Goal: Information Seeking & Learning: Find specific fact

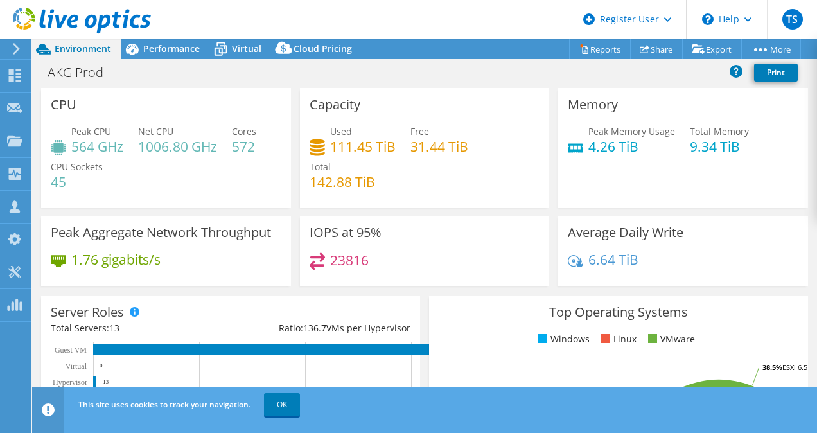
select select "USD"
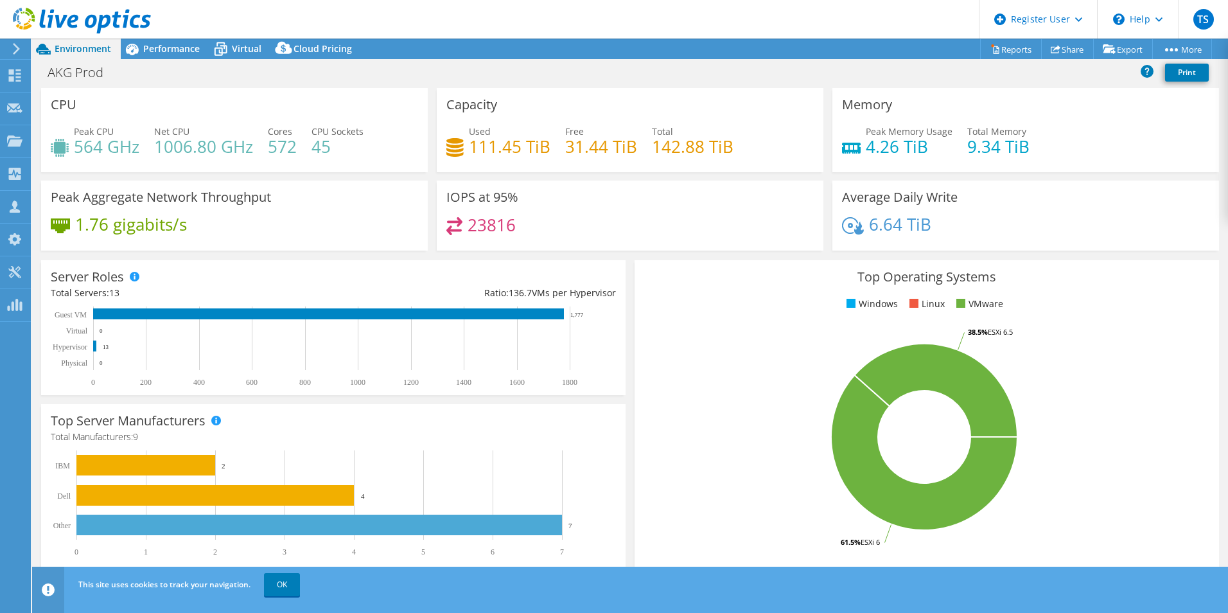
click at [630, 258] on div "Top Operating Systems Windows Linux VMware 61.5% ESXi 6 38.5% ESXi 6.5" at bounding box center [926, 414] width 593 height 317
drag, startPoint x: 123, startPoint y: 292, endPoint x: 110, endPoint y: 293, distance: 12.9
click at [110, 293] on div "Total Servers: 13" at bounding box center [192, 293] width 283 height 14
drag, startPoint x: 110, startPoint y: 293, endPoint x: 129, endPoint y: 109, distance: 184.6
click at [129, 109] on div "CPU Peak CPU 564 GHz Net CPU 1006.80 GHz Cores 572 CPU Sockets 45" at bounding box center [234, 130] width 387 height 84
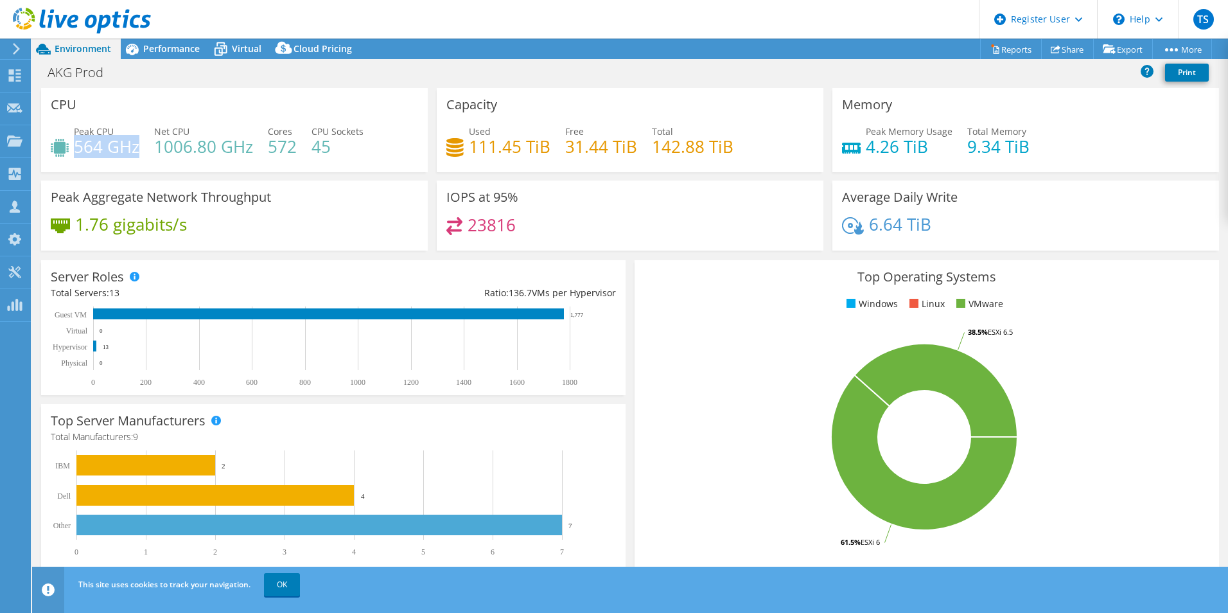
drag, startPoint x: 76, startPoint y: 144, endPoint x: 136, endPoint y: 143, distance: 59.7
click at [136, 143] on h4 "564 GHz" at bounding box center [106, 146] width 65 height 14
drag, startPoint x: 136, startPoint y: 143, endPoint x: 152, endPoint y: 146, distance: 15.7
click at [152, 146] on div "Peak CPU 564 GHz Net CPU 1006.80 GHz Cores 572 CPU Sockets 45" at bounding box center [234, 146] width 367 height 42
drag, startPoint x: 157, startPoint y: 144, endPoint x: 250, endPoint y: 143, distance: 93.8
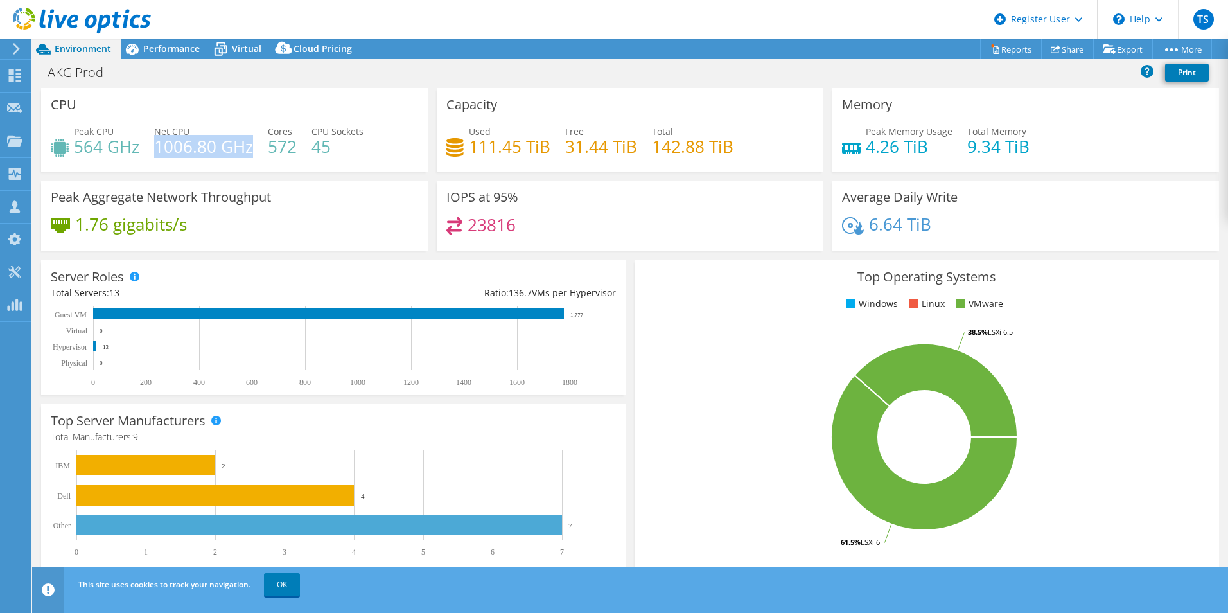
click at [250, 143] on h4 "1006.80 GHz" at bounding box center [203, 146] width 99 height 14
drag, startPoint x: 250, startPoint y: 143, endPoint x: 276, endPoint y: 149, distance: 26.5
click at [276, 149] on h4 "572" at bounding box center [282, 146] width 29 height 14
drag, startPoint x: 276, startPoint y: 149, endPoint x: 397, endPoint y: 75, distance: 141.5
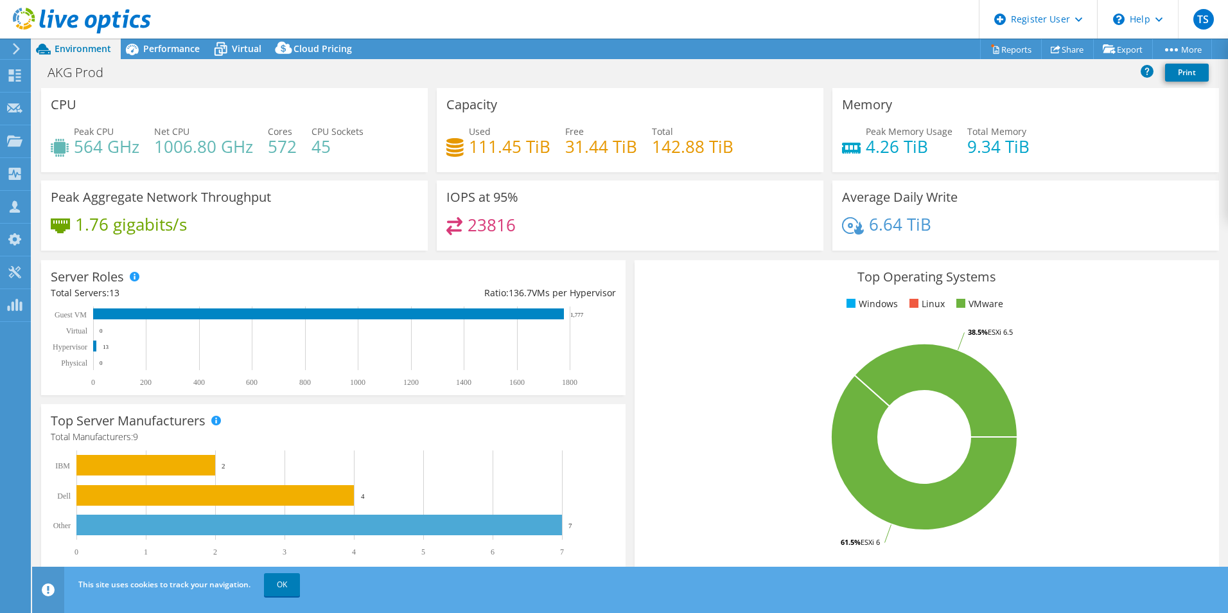
click at [397, 75] on div "AKG Prod Print" at bounding box center [630, 72] width 1196 height 24
drag, startPoint x: 268, startPoint y: 147, endPoint x: 297, endPoint y: 150, distance: 29.6
click at [297, 150] on div "Peak CPU 564 GHz Net CPU 1006.80 GHz Cores 572 CPU Sockets 45" at bounding box center [234, 146] width 367 height 42
drag, startPoint x: 297, startPoint y: 150, endPoint x: 456, endPoint y: 74, distance: 175.5
click at [455, 74] on div "AKG Prod Print" at bounding box center [630, 72] width 1196 height 24
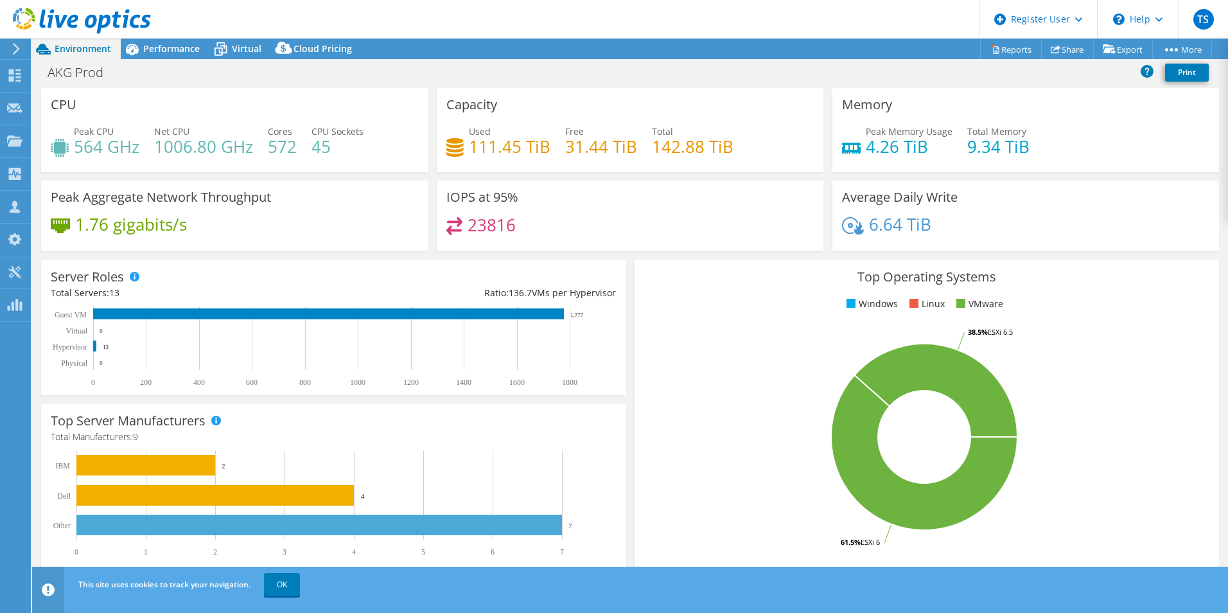
click at [432, 252] on div "IOPS at 95% 23816" at bounding box center [630, 219] width 396 height 78
click at [172, 46] on span "Performance" at bounding box center [171, 48] width 57 height 12
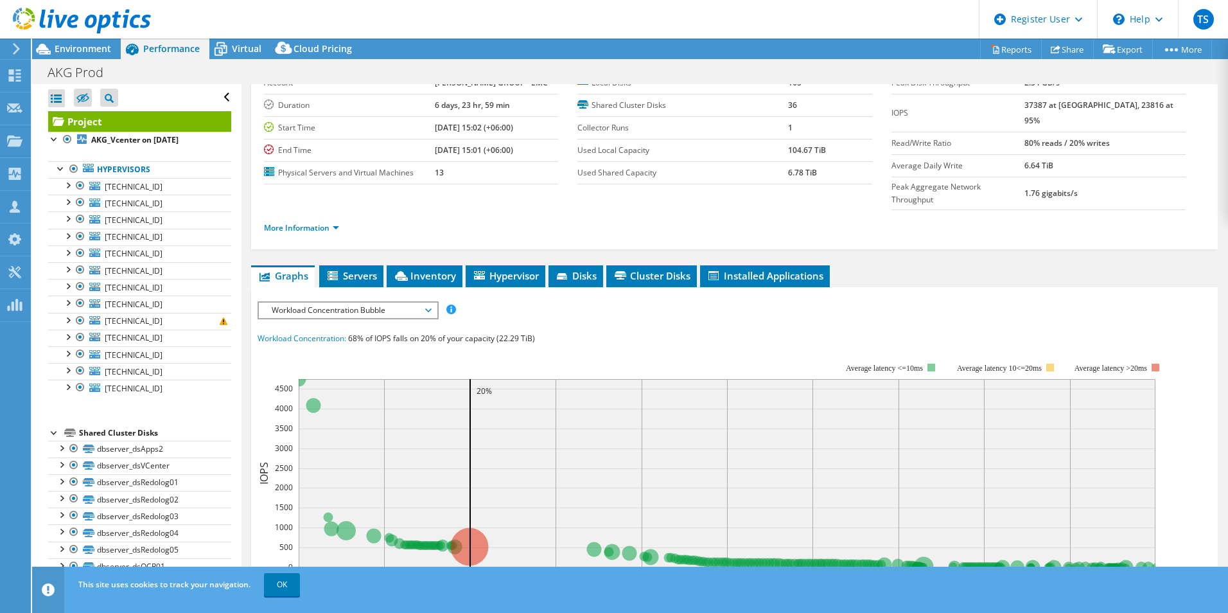
scroll to position [128, 0]
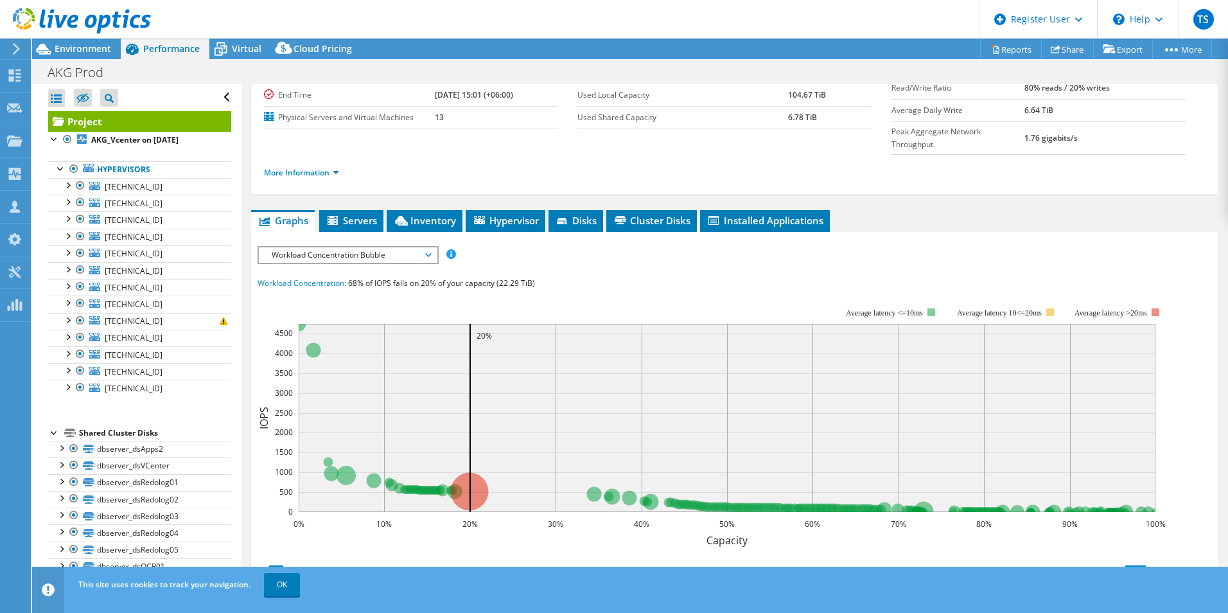
click at [381, 247] on span "Workload Concentration Bubble" at bounding box center [347, 254] width 165 height 15
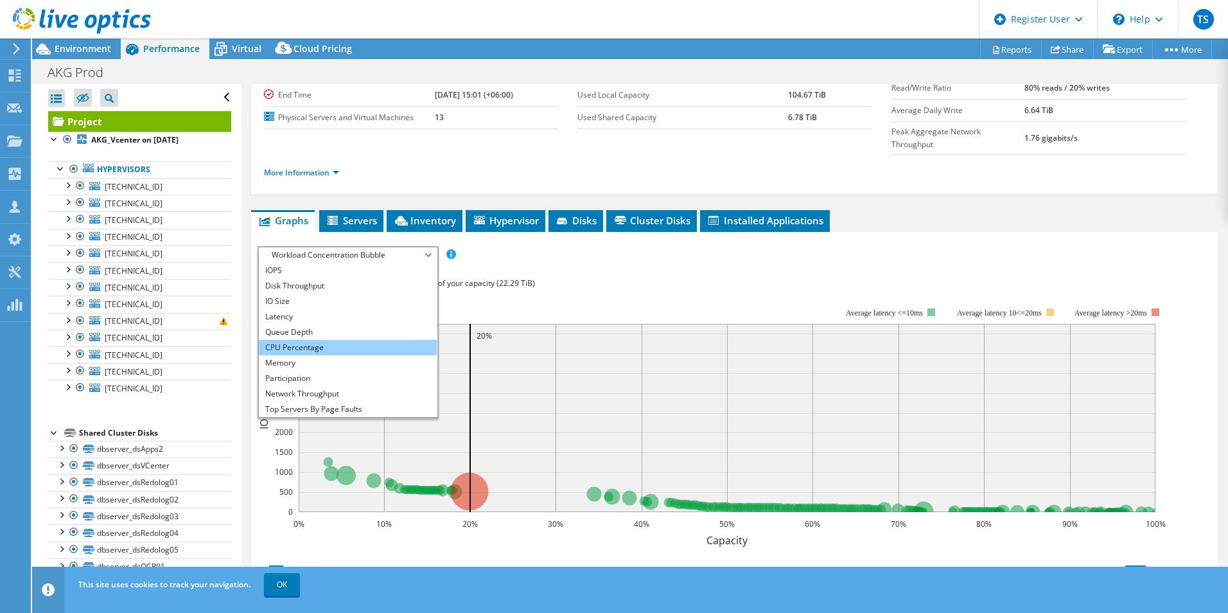
click at [334, 340] on li "CPU Percentage" at bounding box center [348, 347] width 178 height 15
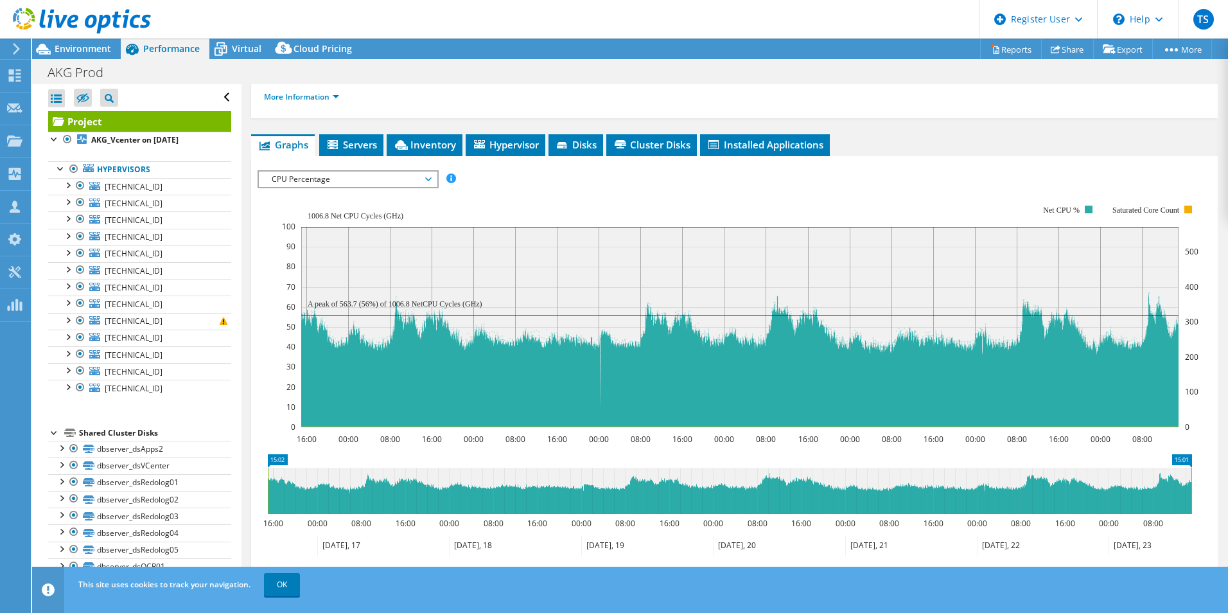
scroll to position [170, 0]
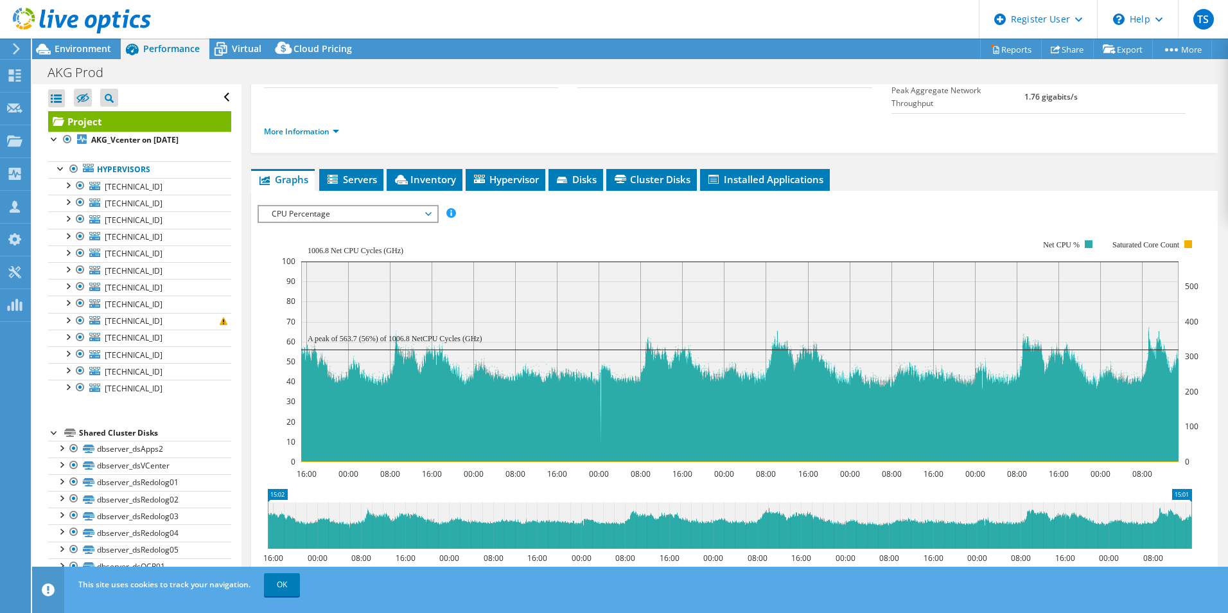
click at [367, 206] on span "CPU Percentage" at bounding box center [347, 213] width 165 height 15
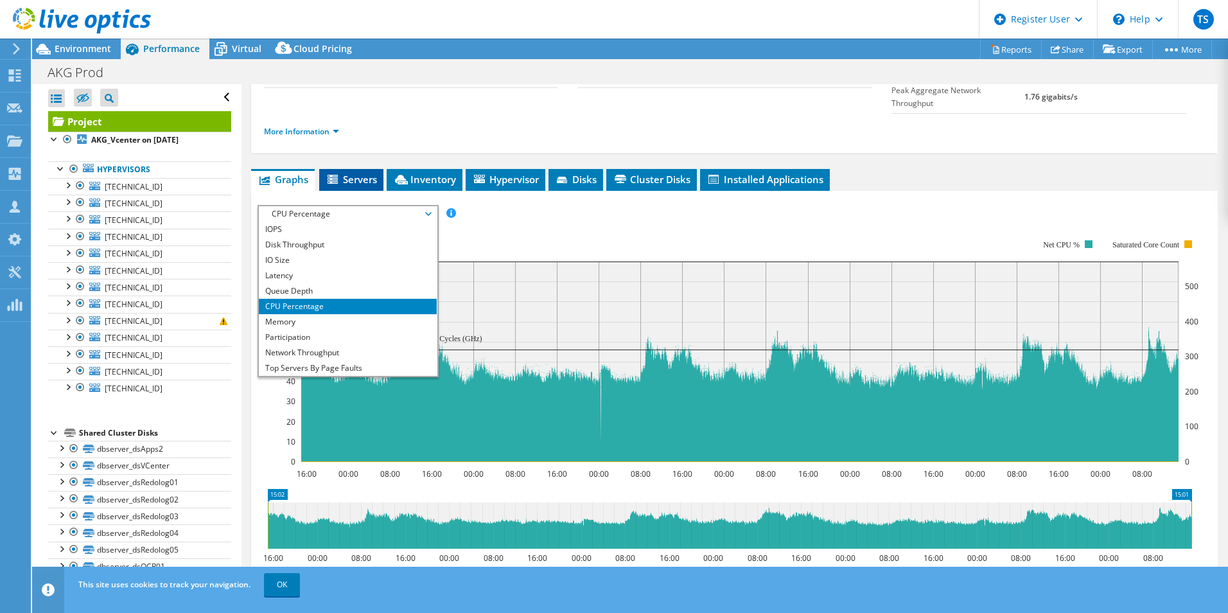
click at [354, 173] on span "Servers" at bounding box center [351, 179] width 51 height 13
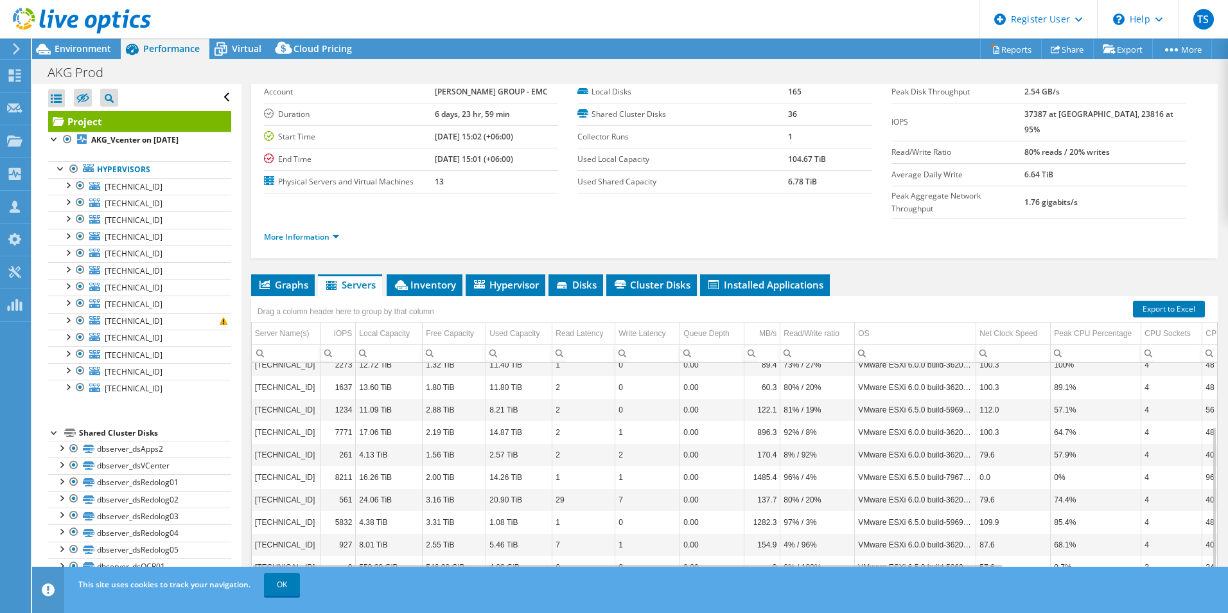
scroll to position [0, 0]
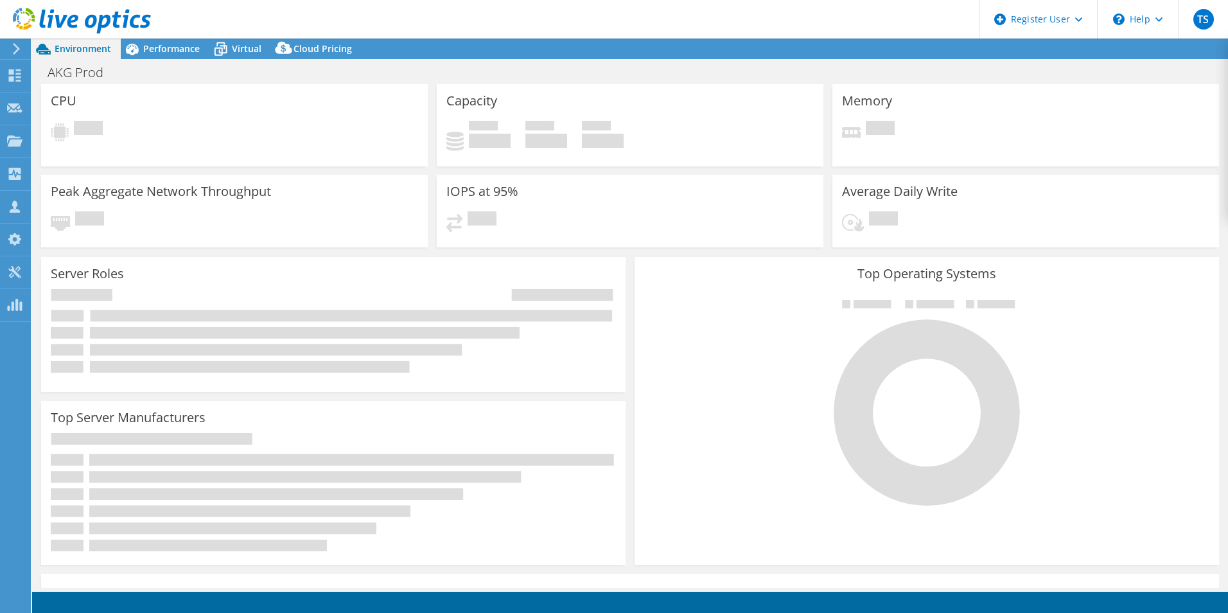
select select "USD"
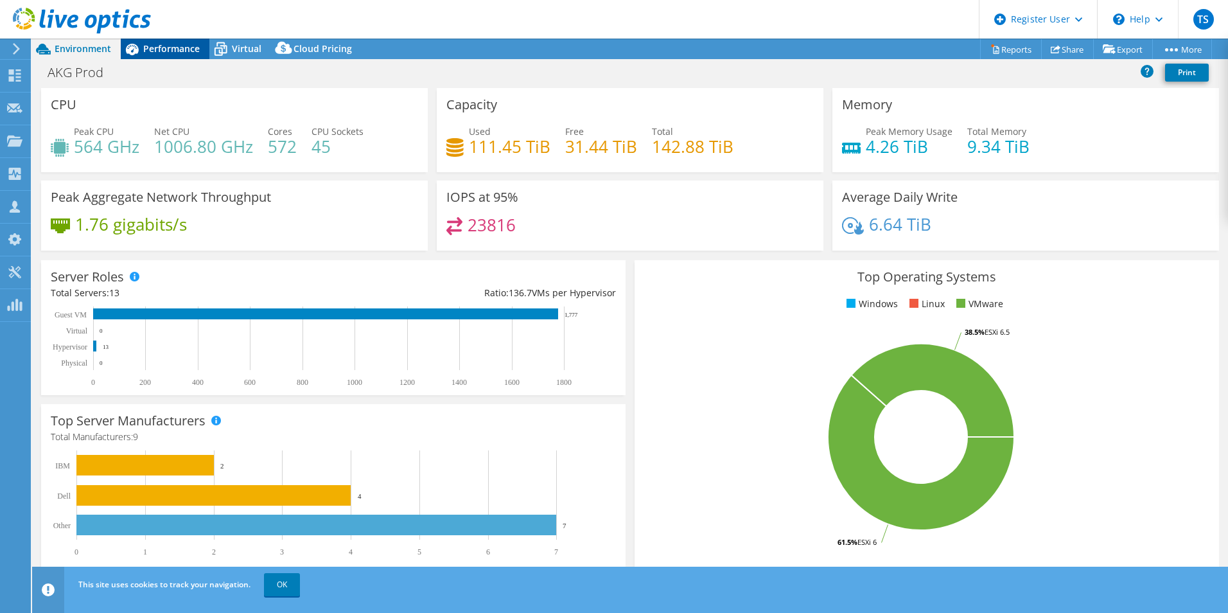
click at [168, 49] on span "Performance" at bounding box center [171, 48] width 57 height 12
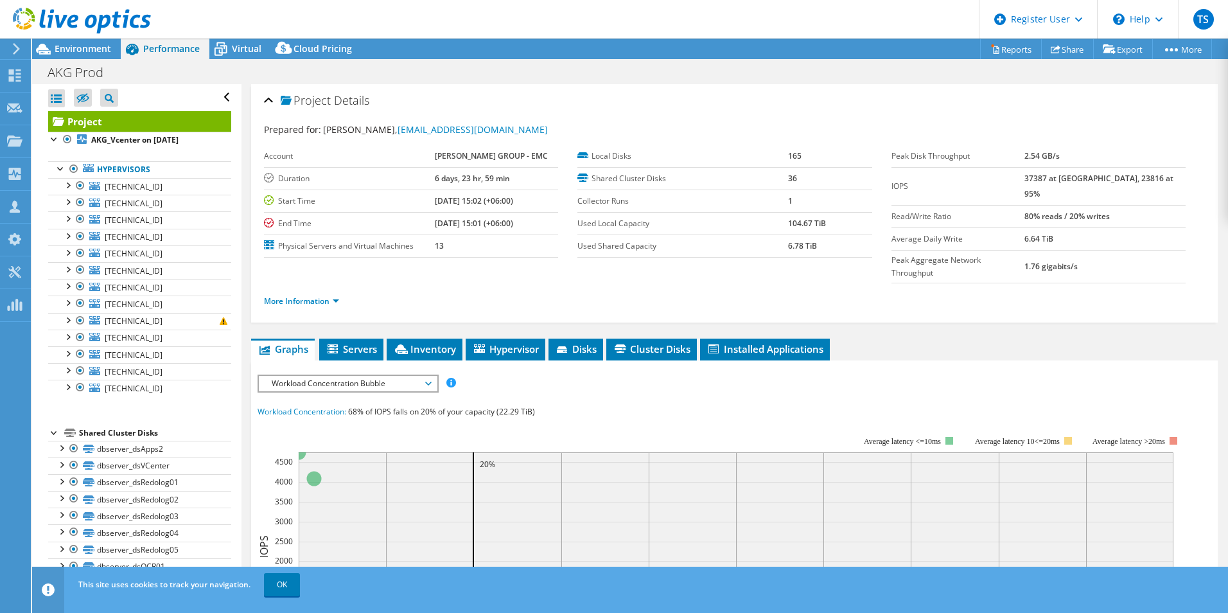
scroll to position [64, 0]
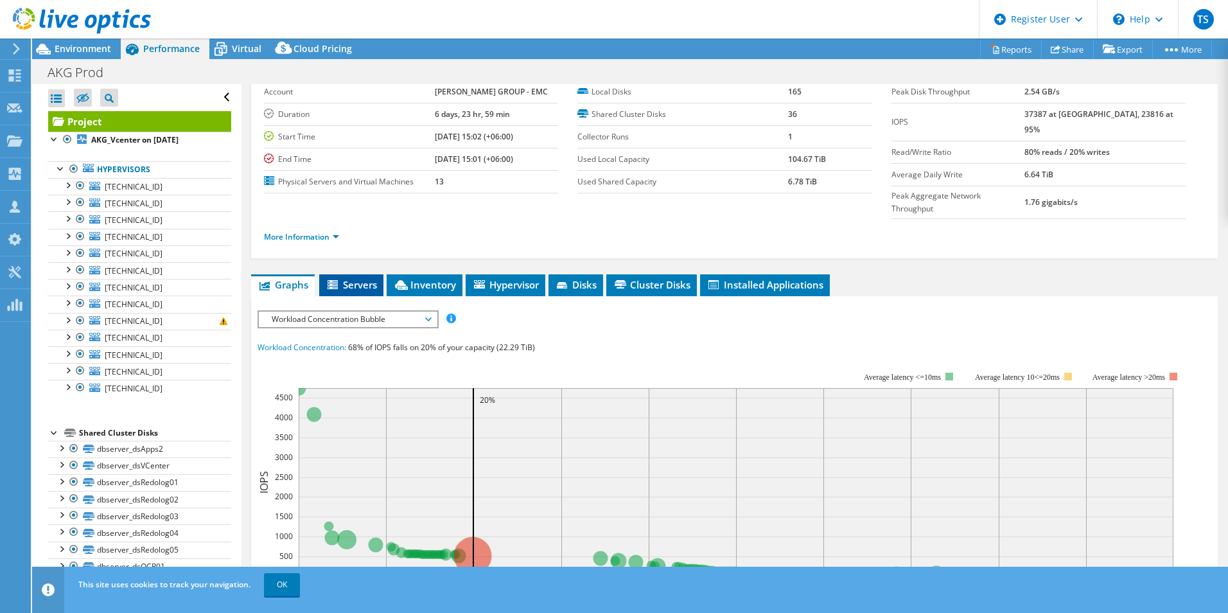
click at [348, 278] on span "Servers" at bounding box center [351, 284] width 51 height 13
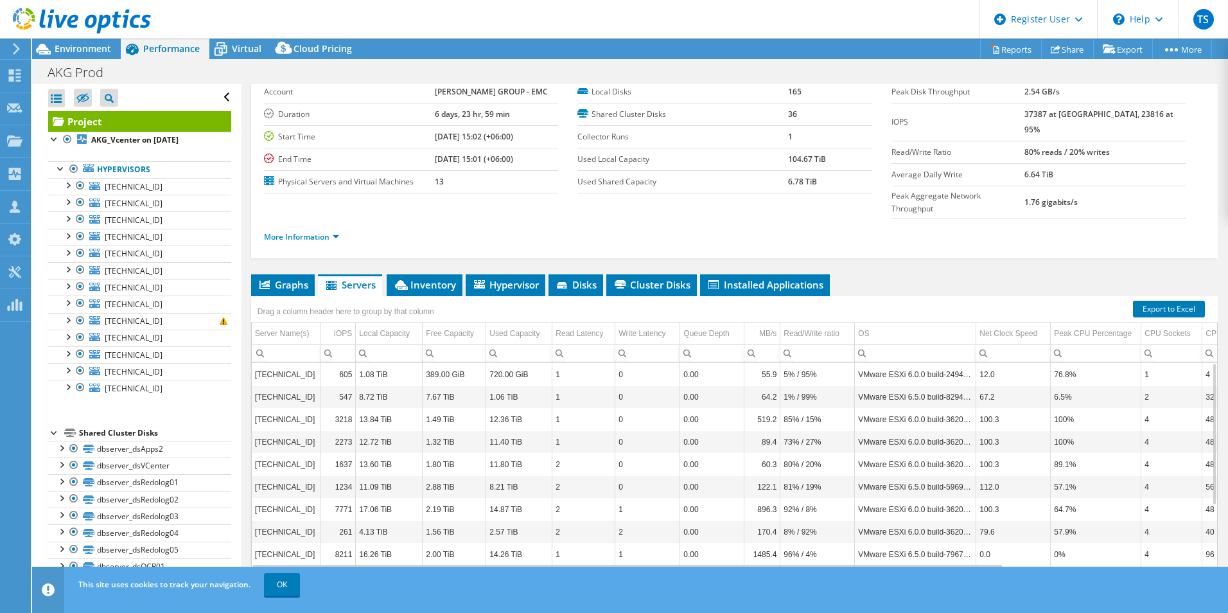
scroll to position [0, 0]
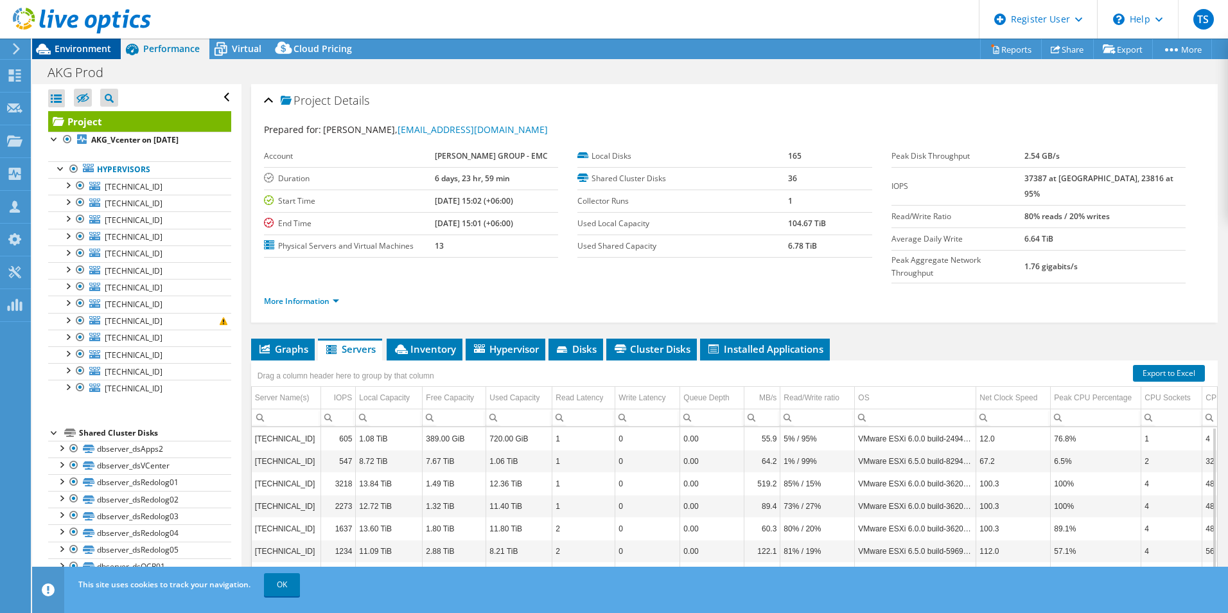
click at [69, 50] on span "Environment" at bounding box center [83, 48] width 57 height 12
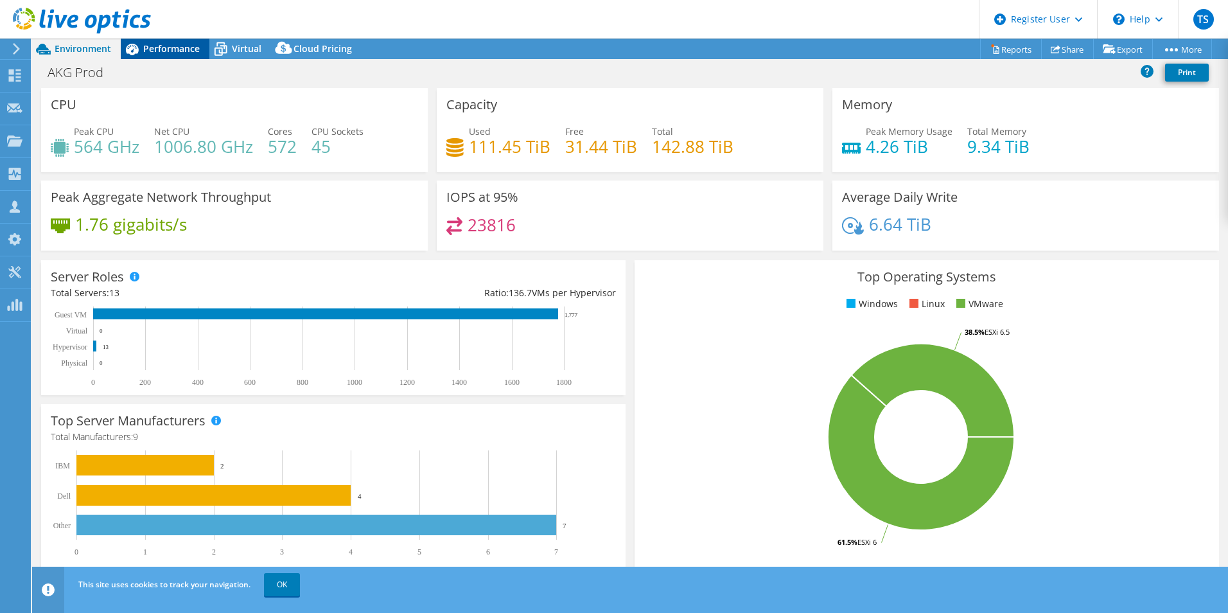
click at [182, 53] on span "Performance" at bounding box center [171, 48] width 57 height 12
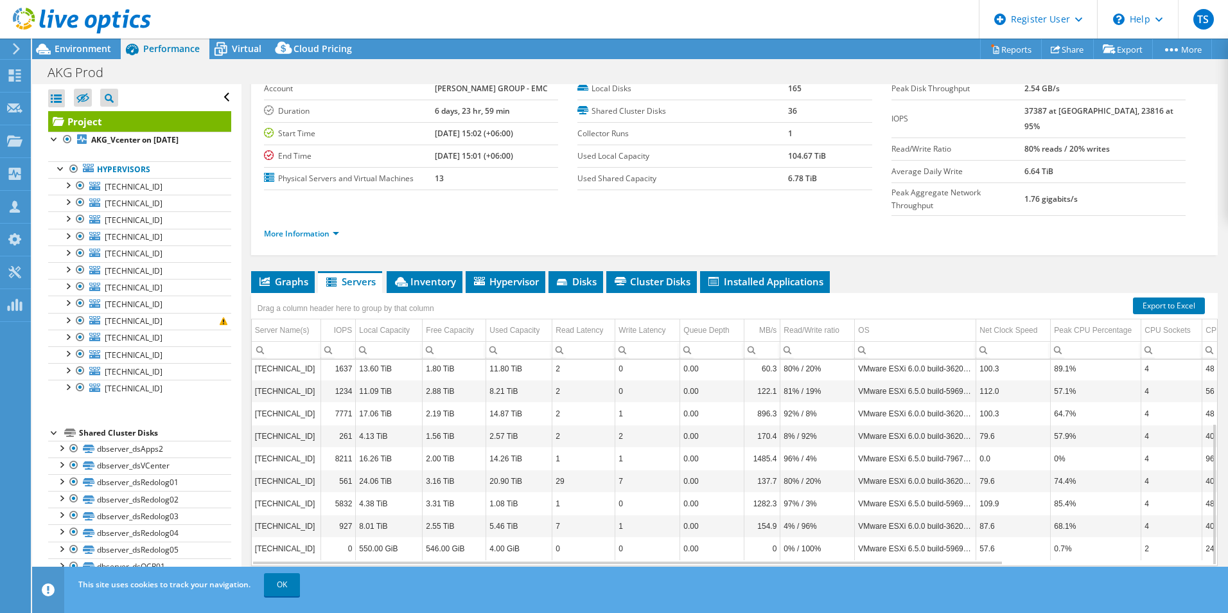
scroll to position [69, 0]
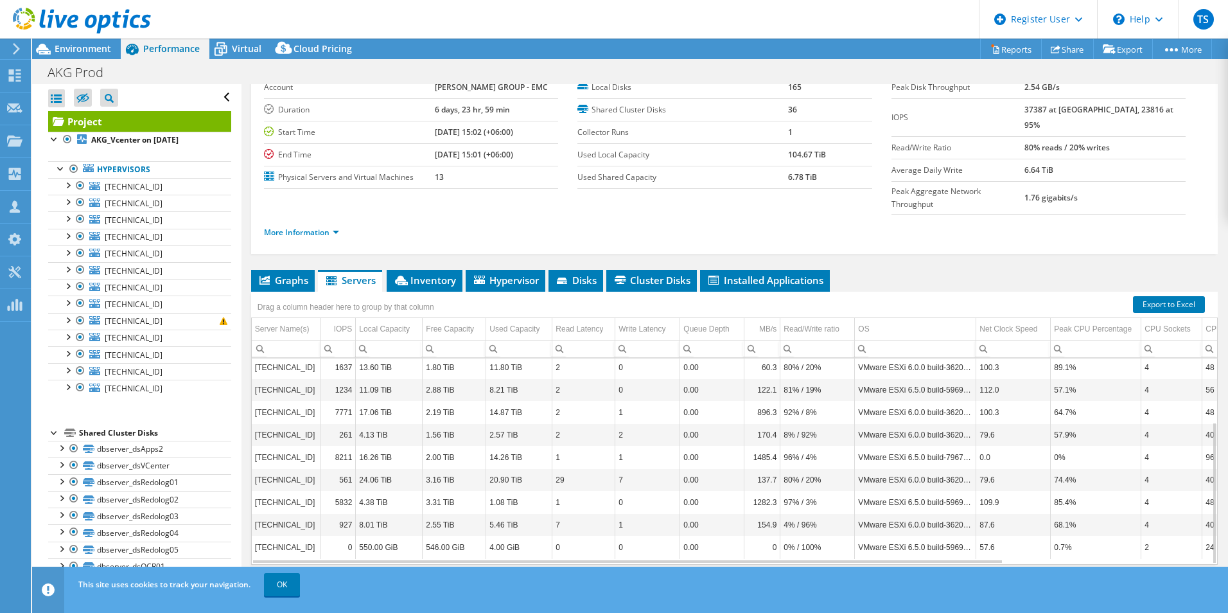
drag, startPoint x: 970, startPoint y: 539, endPoint x: 994, endPoint y: 538, distance: 24.4
click at [994, 538] on div "Graphs Servers Inventory Hypervisor Disks Cluster Disks Installed Applications …" at bounding box center [734, 430] width 966 height 321
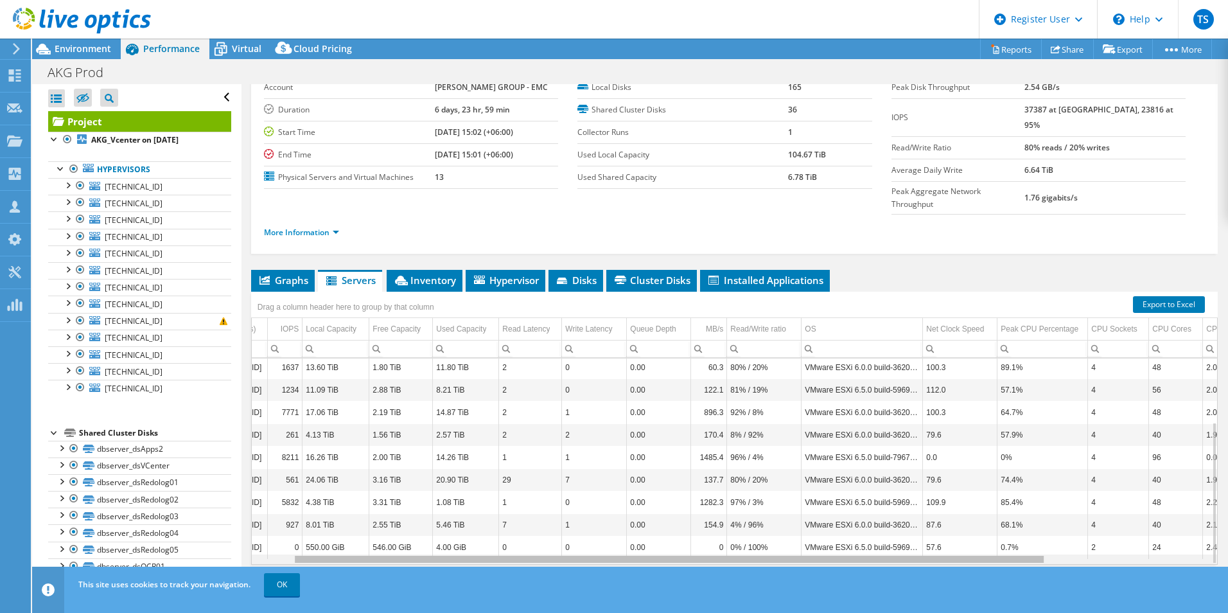
scroll to position [0, 0]
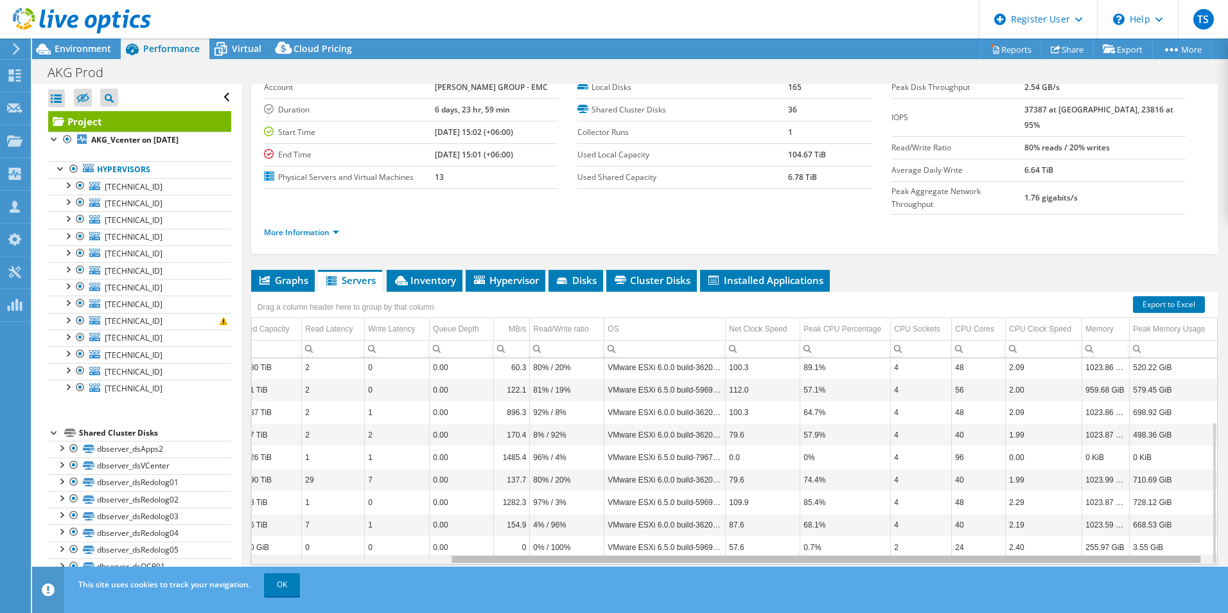
drag, startPoint x: 993, startPoint y: 535, endPoint x: 1201, endPoint y: 533, distance: 208.7
click at [1201, 533] on body "TS Dell User Tejas S Tejas.S1@dell.com Dell My Profile Log Out \n Help Explore …" at bounding box center [614, 306] width 1228 height 613
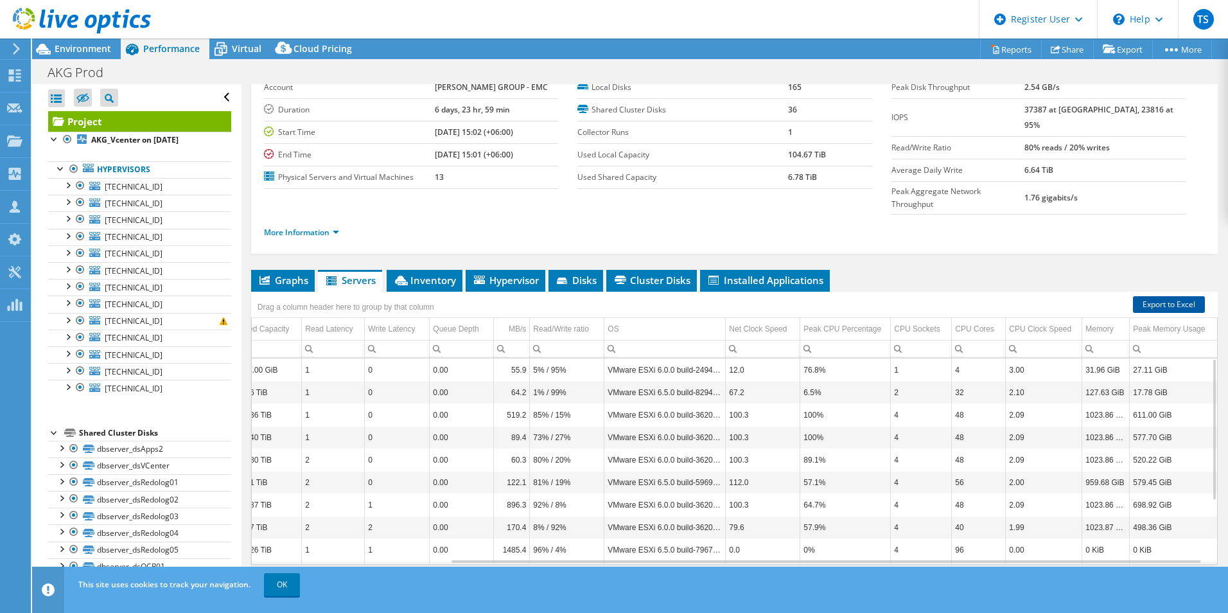
click at [1144, 296] on link "Export to Excel" at bounding box center [1169, 304] width 72 height 17
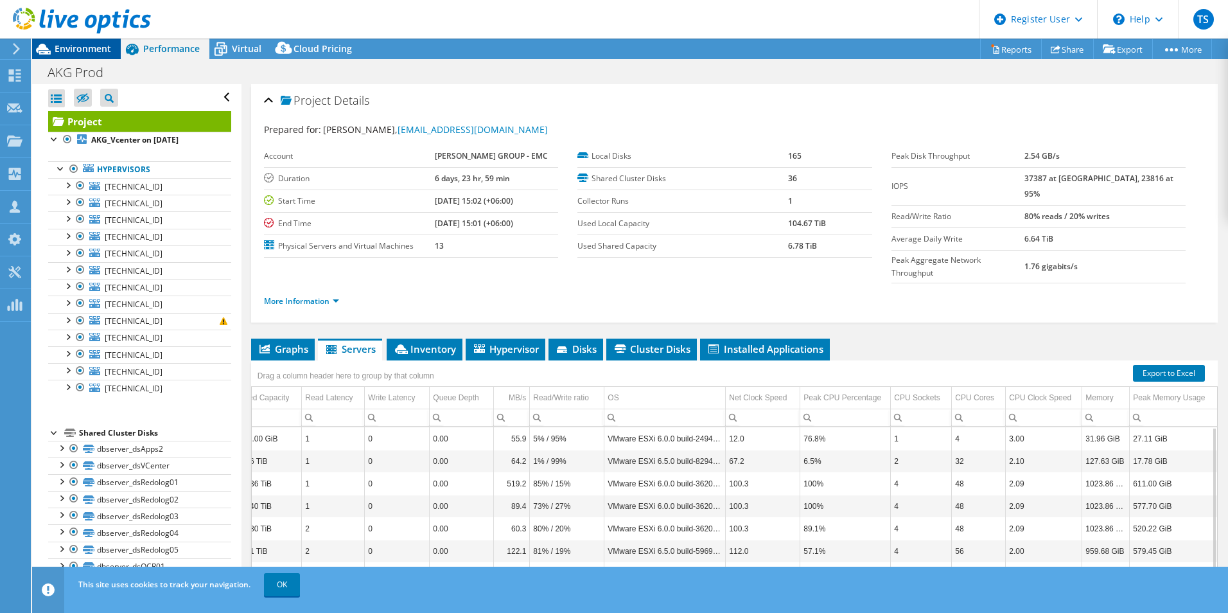
click at [80, 48] on span "Environment" at bounding box center [83, 48] width 57 height 12
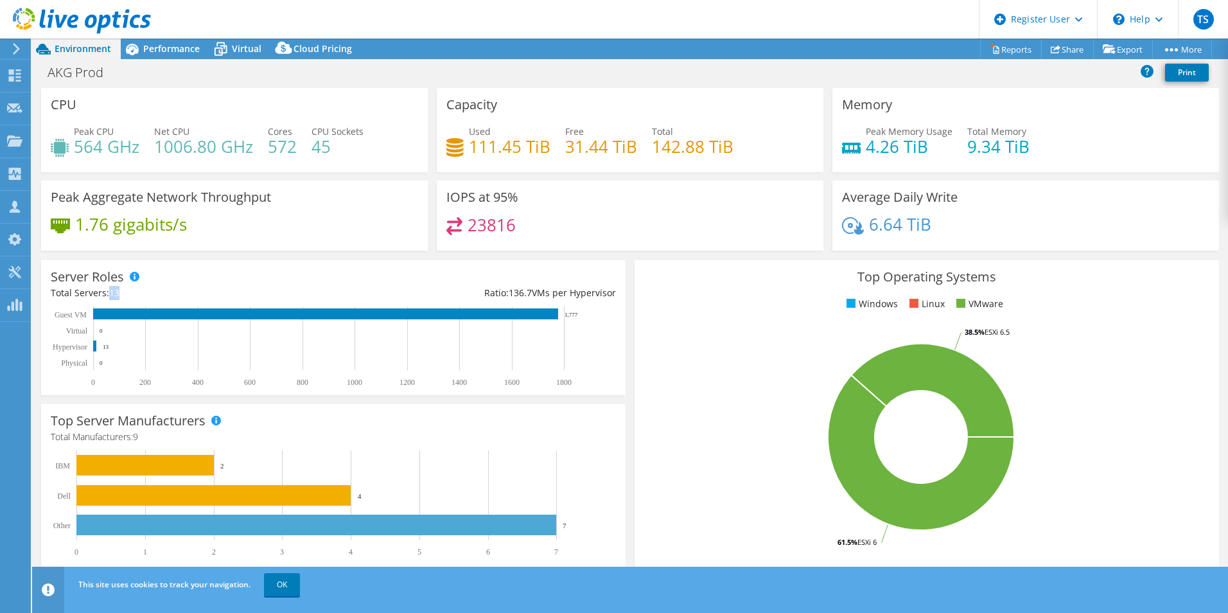
drag, startPoint x: 125, startPoint y: 292, endPoint x: 111, endPoint y: 288, distance: 14.0
click at [111, 288] on div "Total Servers: 13" at bounding box center [192, 293] width 283 height 14
drag, startPoint x: 111, startPoint y: 288, endPoint x: 144, endPoint y: 112, distance: 178.9
click at [132, 102] on div "CPU Peak CPU 564 GHz Net CPU 1006.80 GHz Cores 572 CPU Sockets 45" at bounding box center [234, 130] width 387 height 84
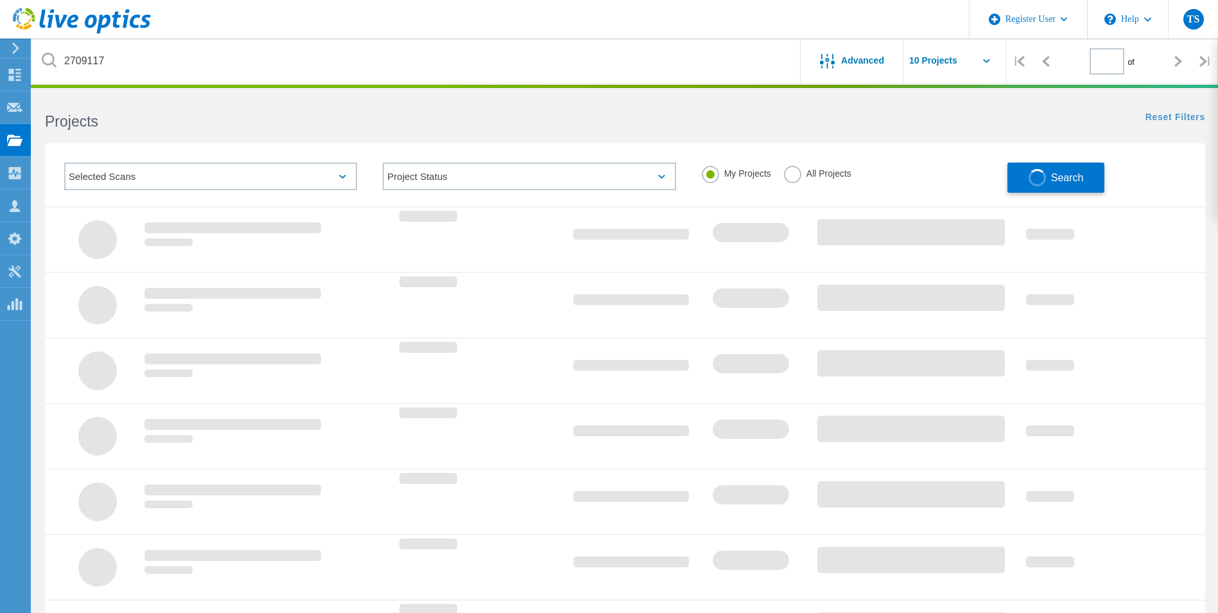
type input "1"
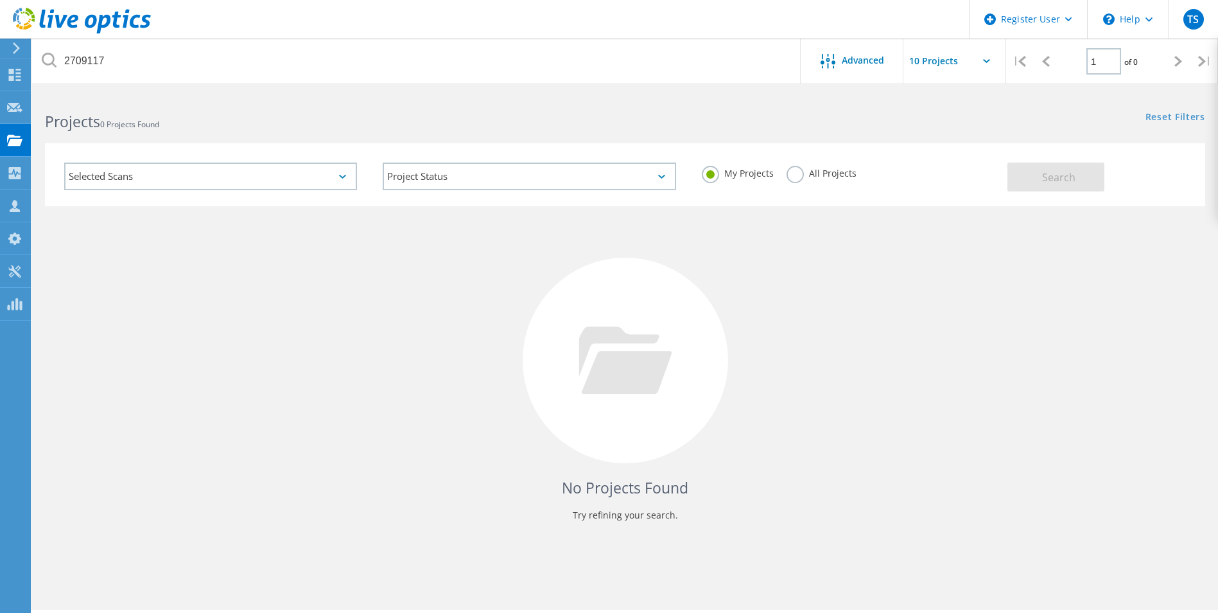
click at [793, 169] on label "All Projects" at bounding box center [822, 172] width 70 height 12
click at [0, 0] on input "All Projects" at bounding box center [0, 0] width 0 height 0
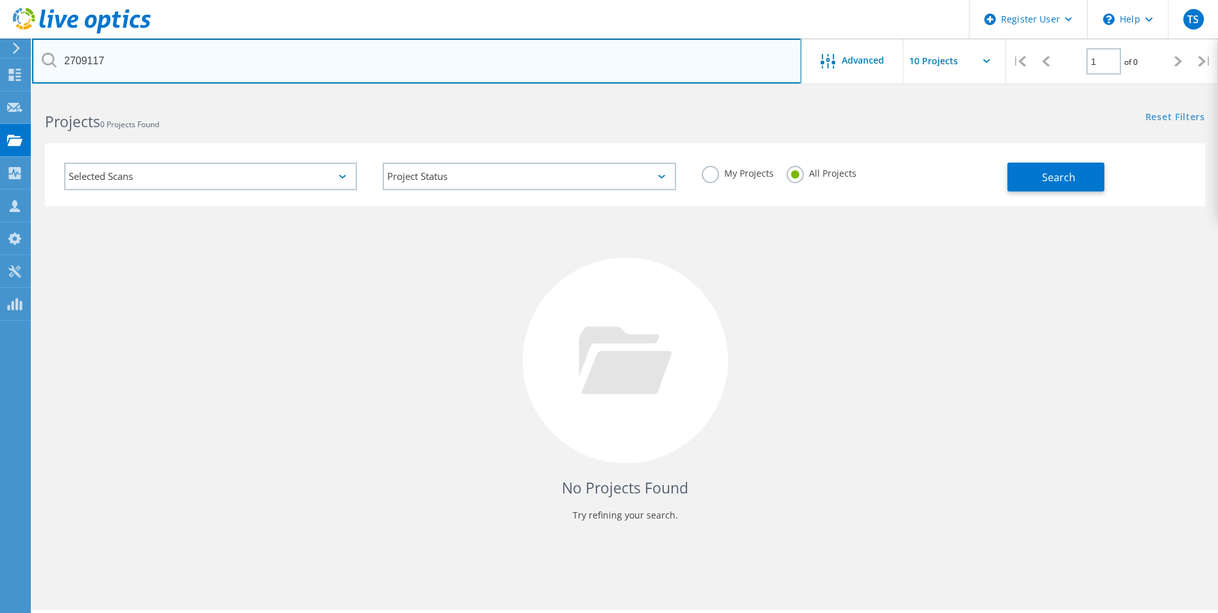
click at [93, 60] on input "2709117" at bounding box center [416, 61] width 769 height 45
paste input "831528"
type input "2831528"
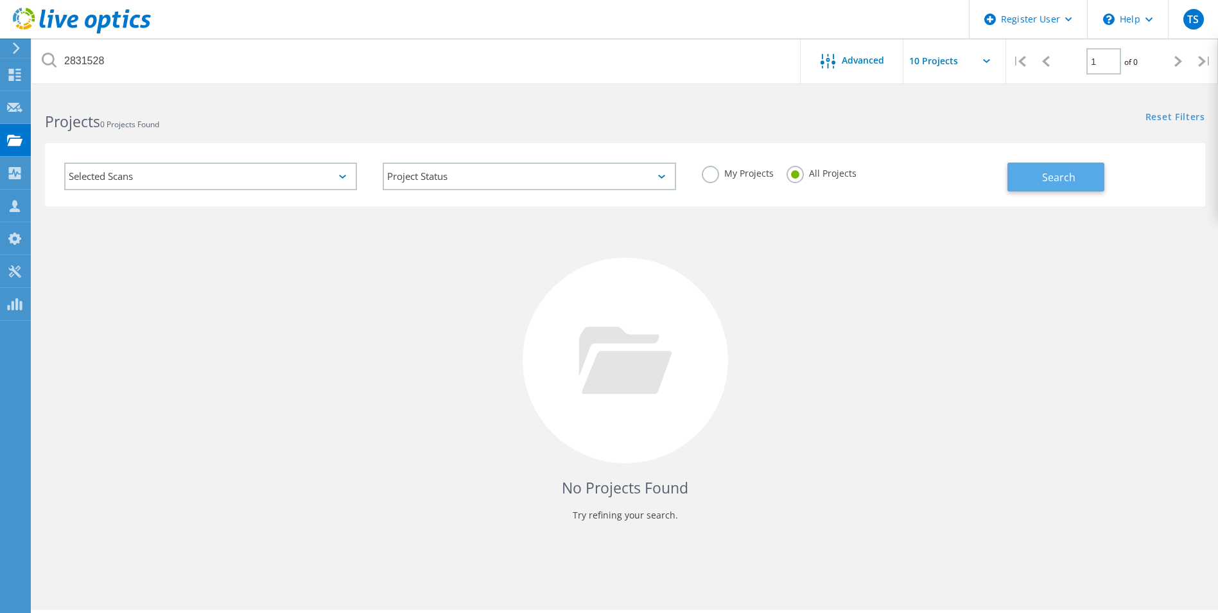
click at [1022, 170] on button "Search" at bounding box center [1055, 176] width 97 height 29
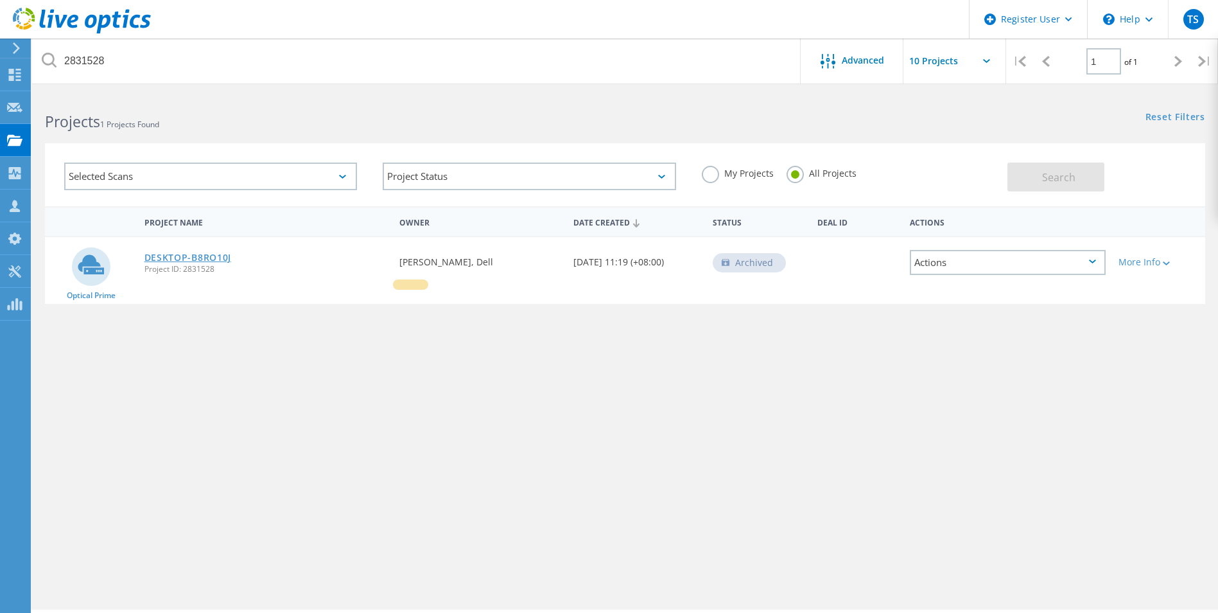
click at [214, 261] on link "DESKTOP-B8RO10J" at bounding box center [187, 257] width 87 height 9
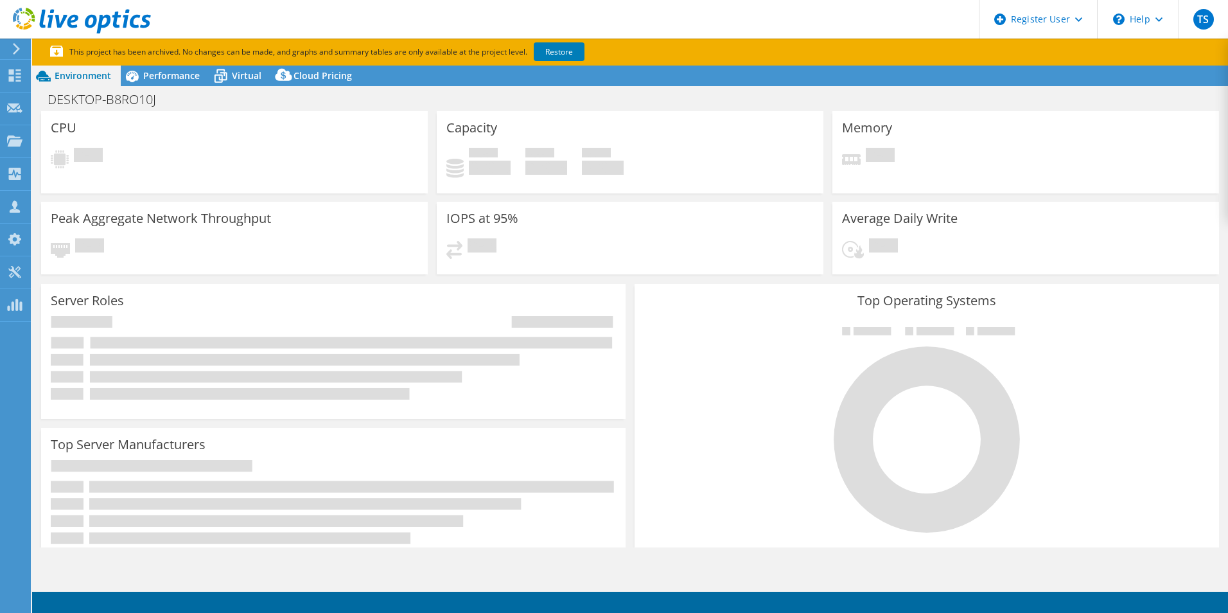
select select "USD"
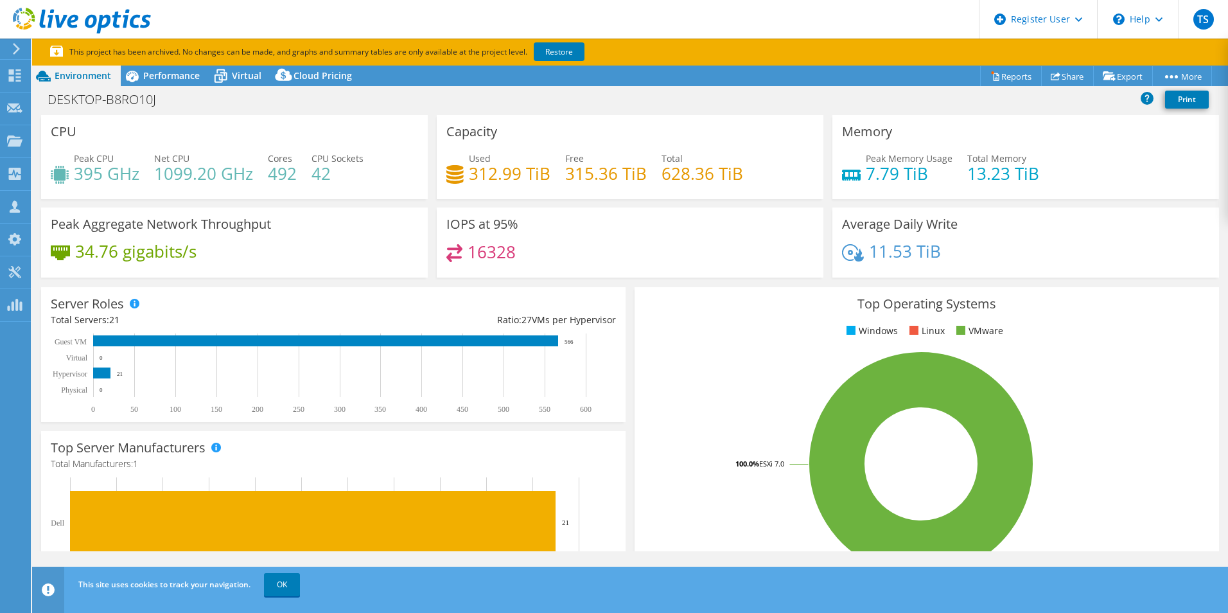
click at [90, 175] on h4 "395 GHz" at bounding box center [106, 173] width 65 height 14
copy h4 "395"
click at [15, 170] on use at bounding box center [15, 174] width 12 height 12
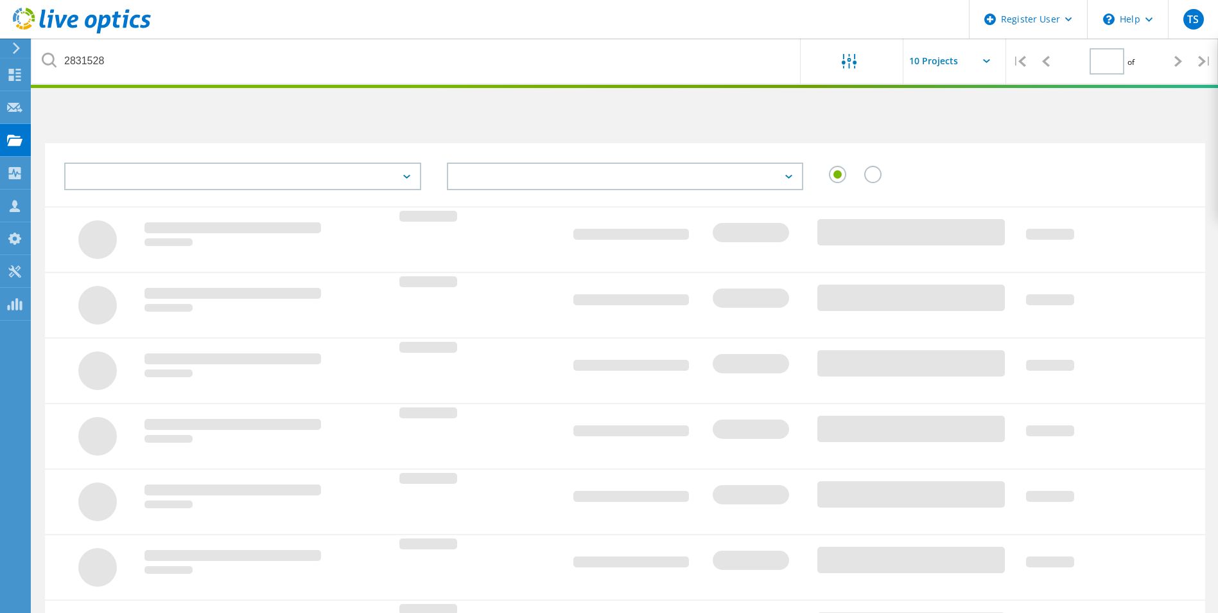
type input "1"
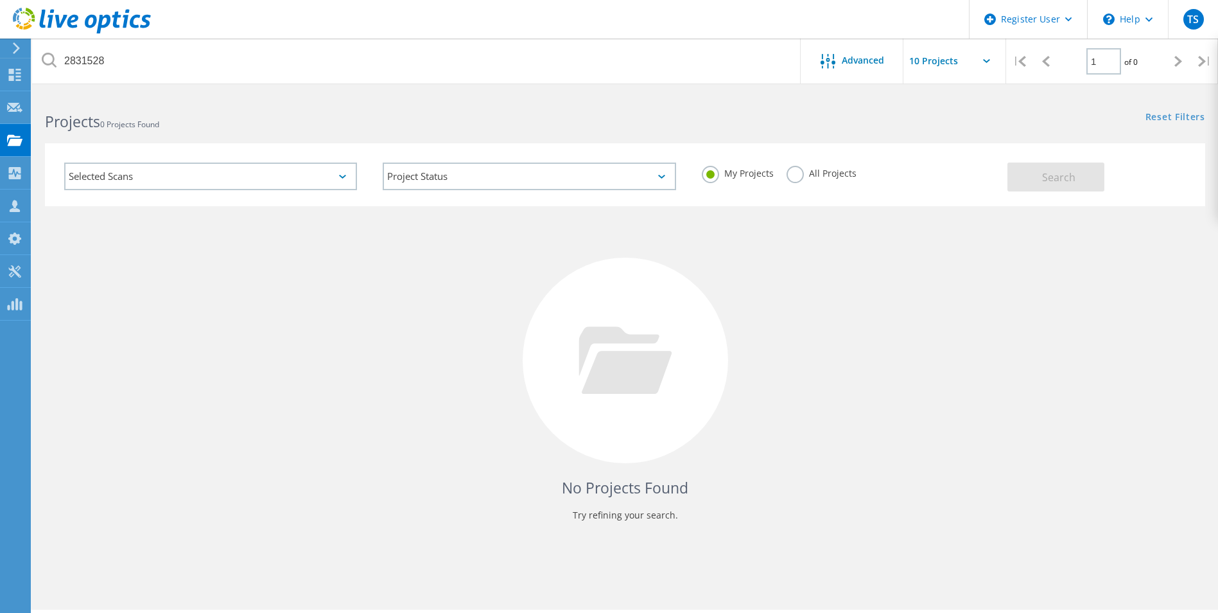
click at [792, 178] on label "All Projects" at bounding box center [822, 172] width 70 height 12
click at [0, 0] on input "All Projects" at bounding box center [0, 0] width 0 height 0
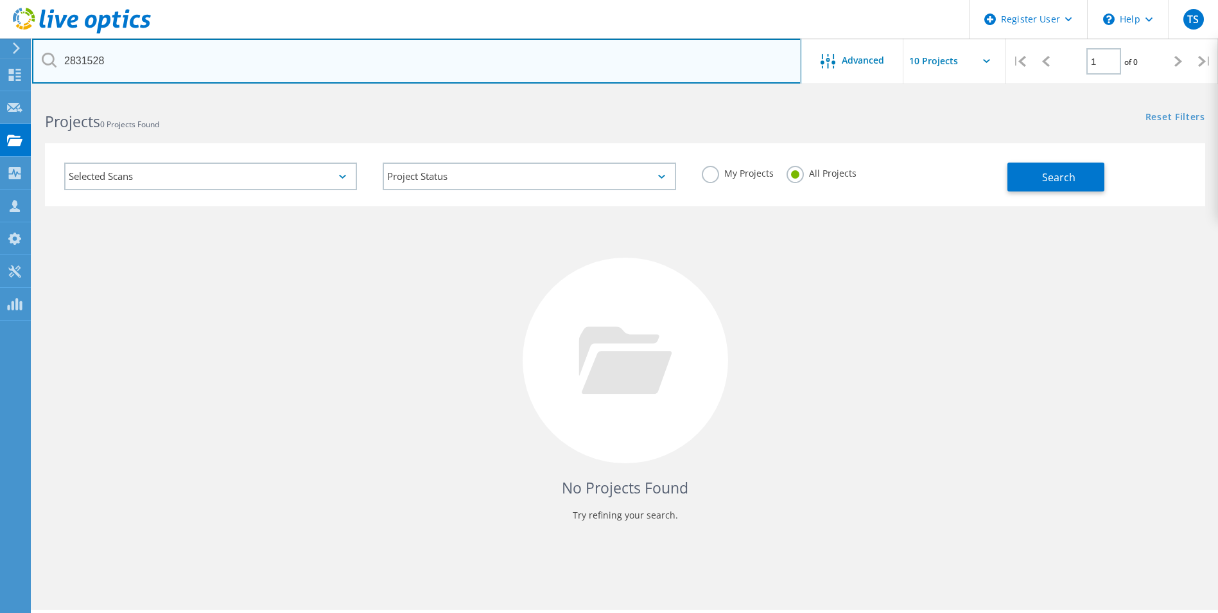
click at [69, 66] on input "2831528" at bounding box center [416, 61] width 769 height 45
type input "3055634"
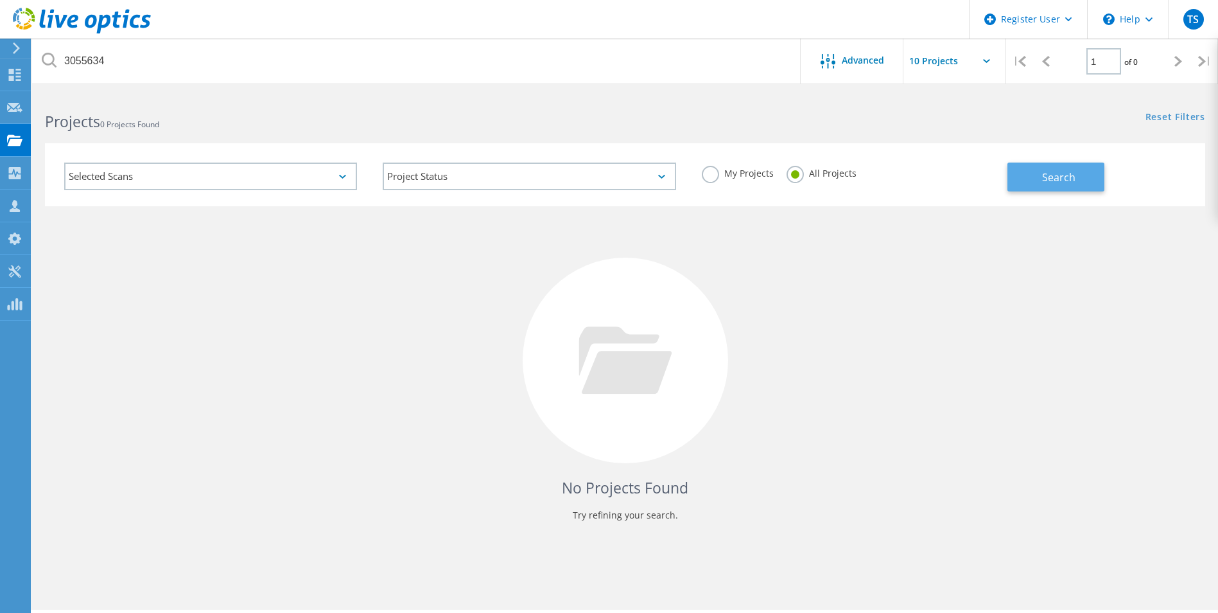
click at [1027, 180] on button "Search" at bounding box center [1055, 176] width 97 height 29
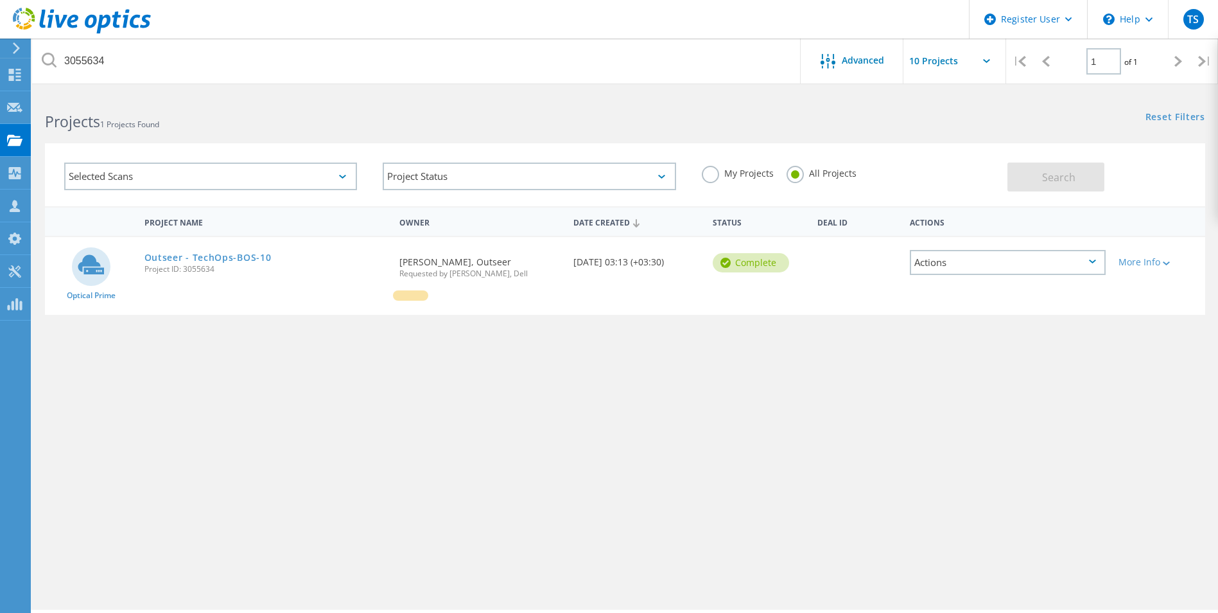
drag, startPoint x: 239, startPoint y: 259, endPoint x: 286, endPoint y: 257, distance: 47.5
click at [239, 259] on link "Outseer - TechOps-BOS-10" at bounding box center [207, 257] width 127 height 9
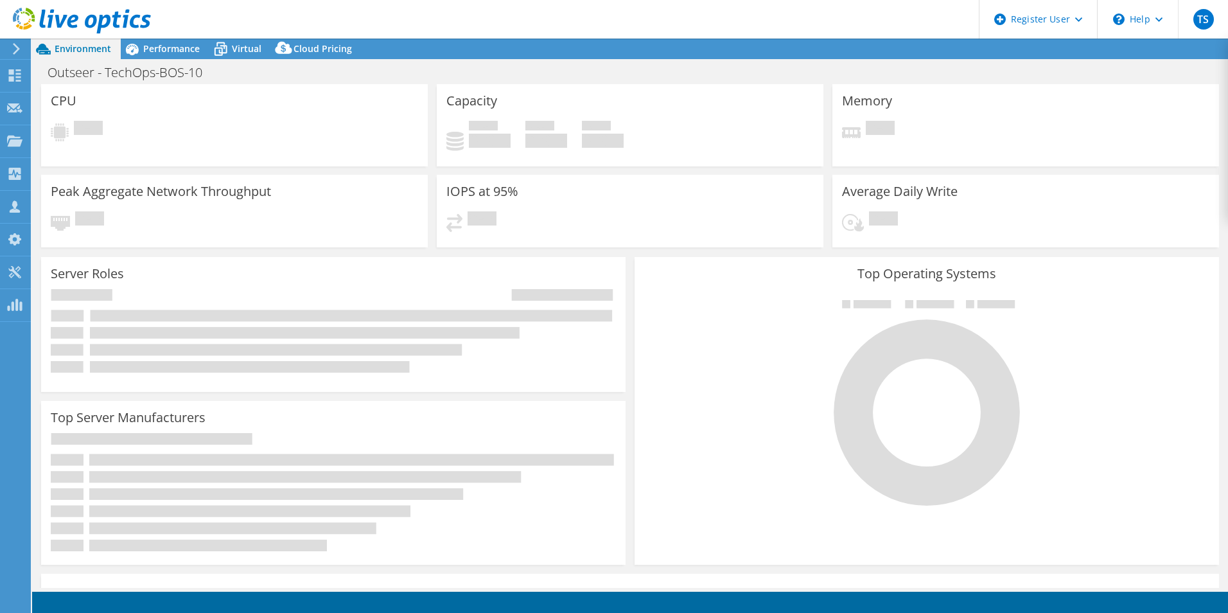
select select "USD"
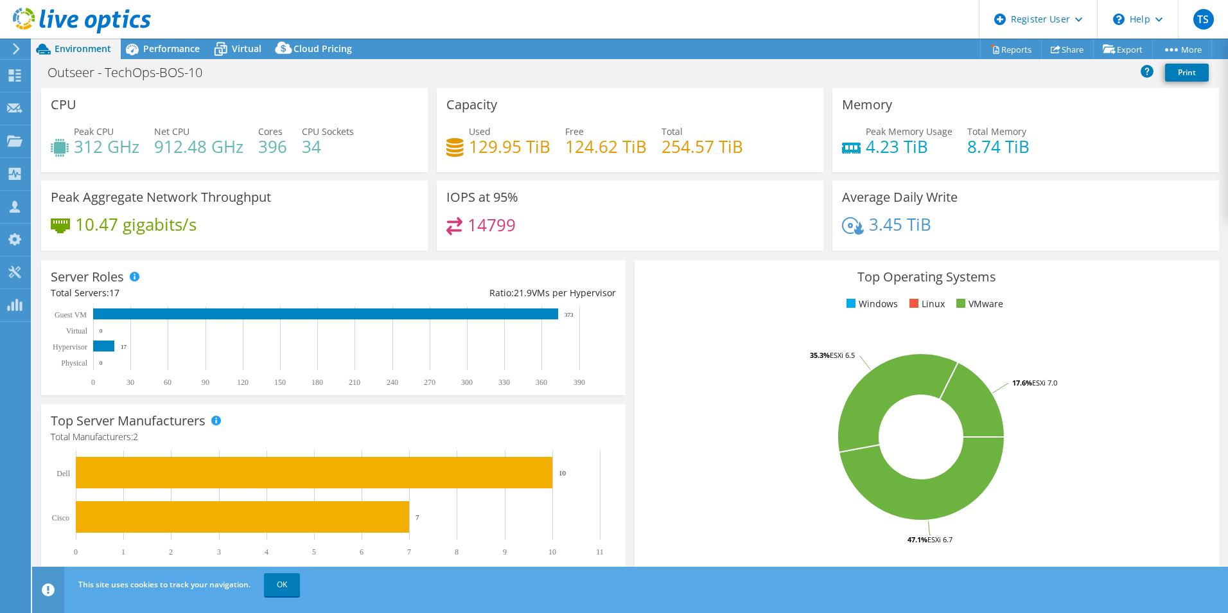
click at [91, 144] on h4 "312 GHz" at bounding box center [106, 146] width 65 height 14
copy h4 "312"
